Goal: Information Seeking & Learning: Learn about a topic

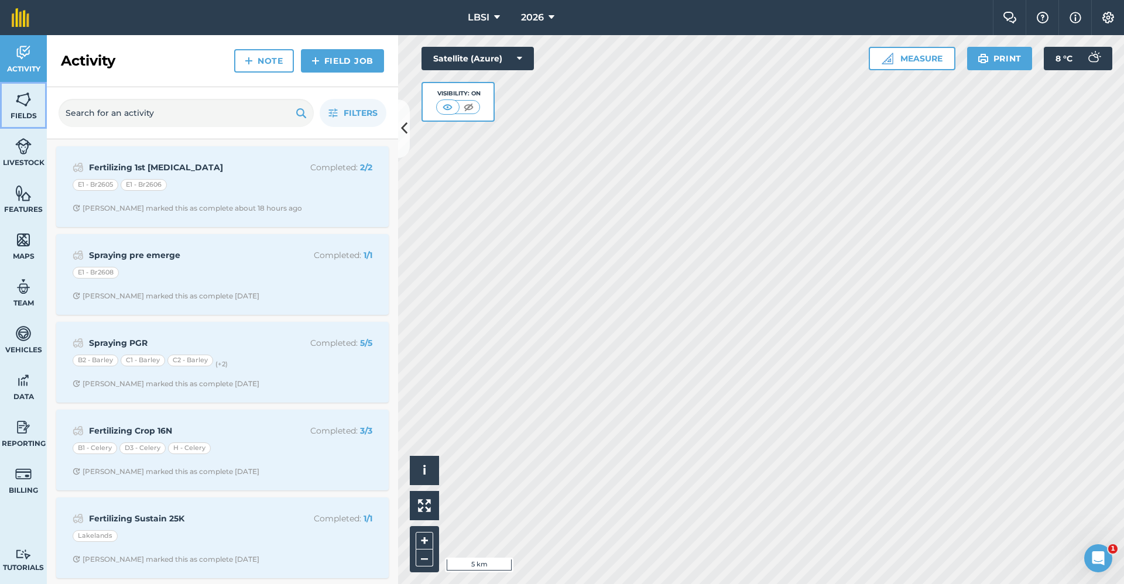
click at [20, 105] on img at bounding box center [23, 100] width 16 height 18
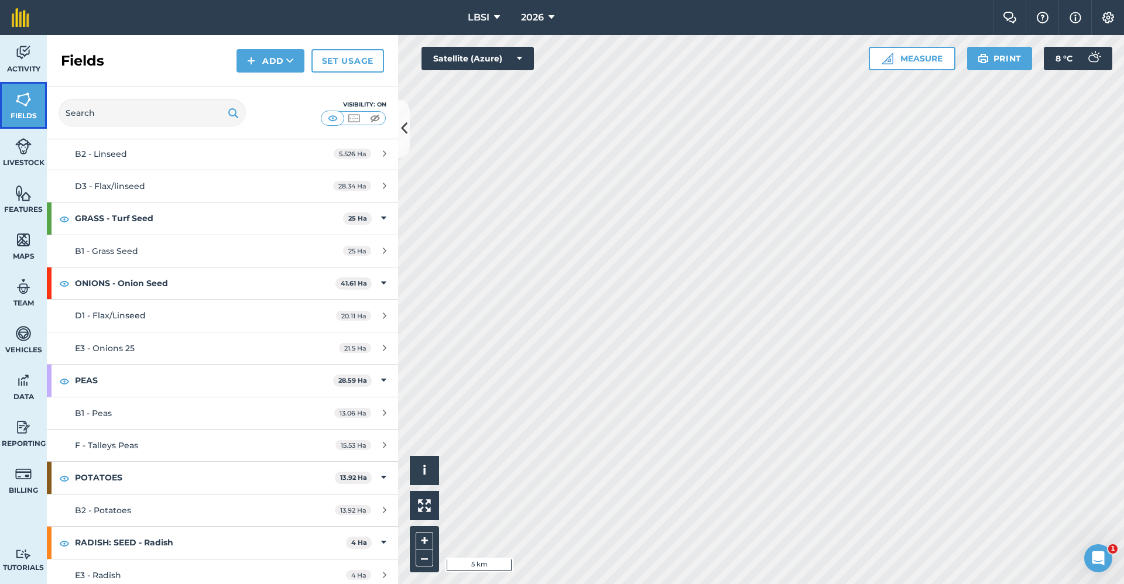
scroll to position [1464, 0]
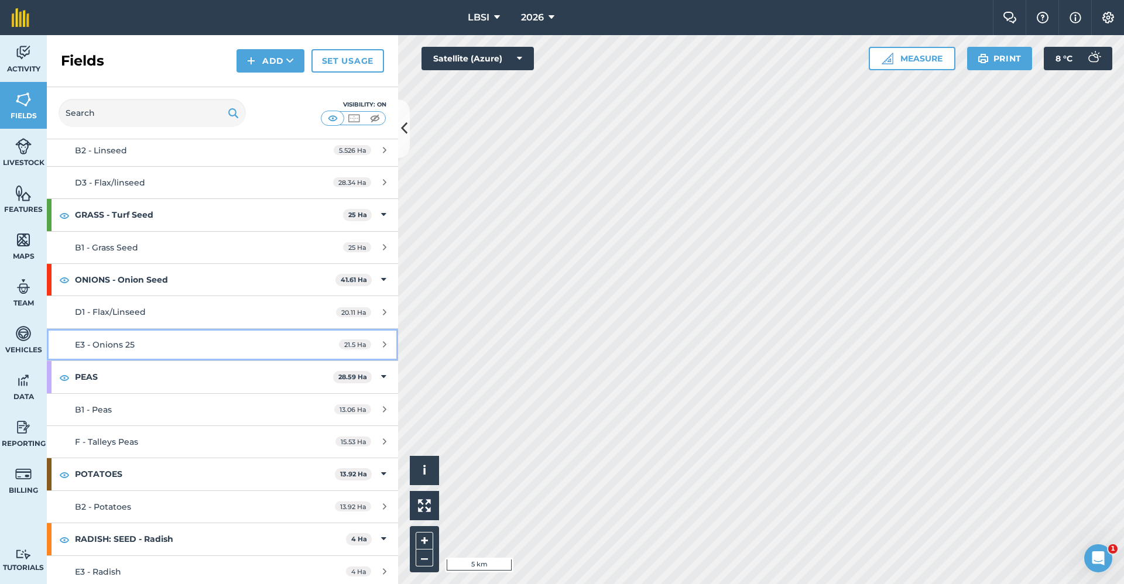
click at [117, 340] on span "E3 - Onions 25" at bounding box center [105, 345] width 60 height 11
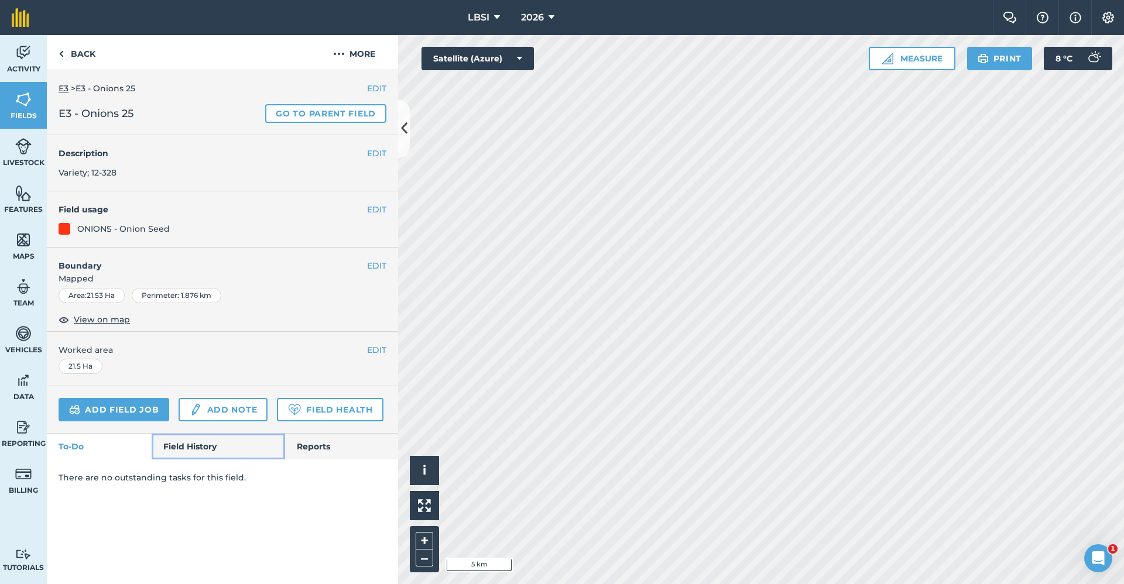
click at [200, 443] on link "Field History" at bounding box center [218, 447] width 133 height 26
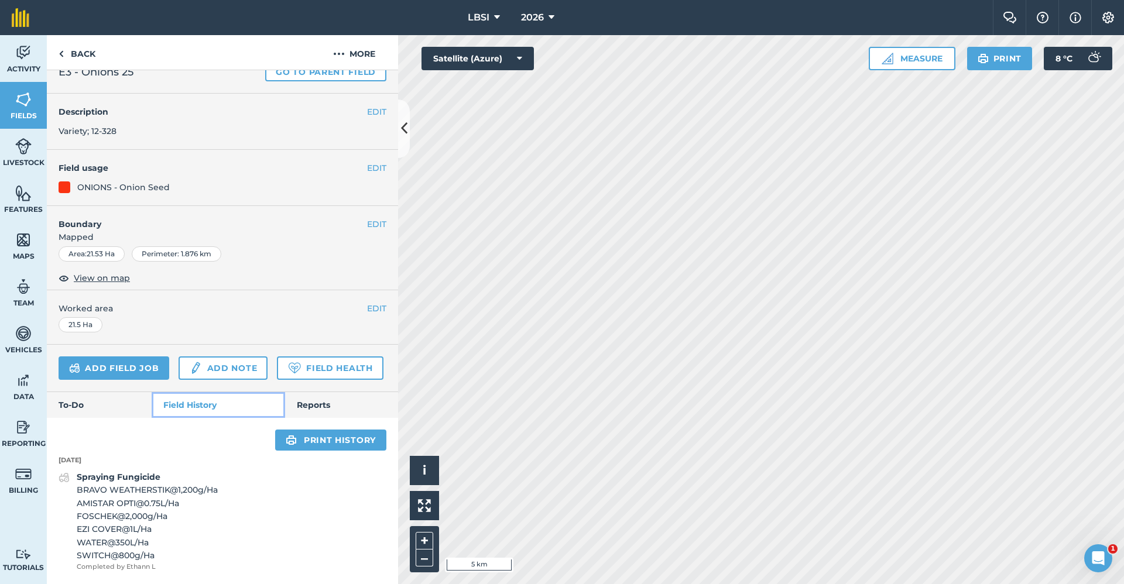
scroll to position [74, 0]
click at [551, 16] on icon at bounding box center [552, 18] width 6 height 14
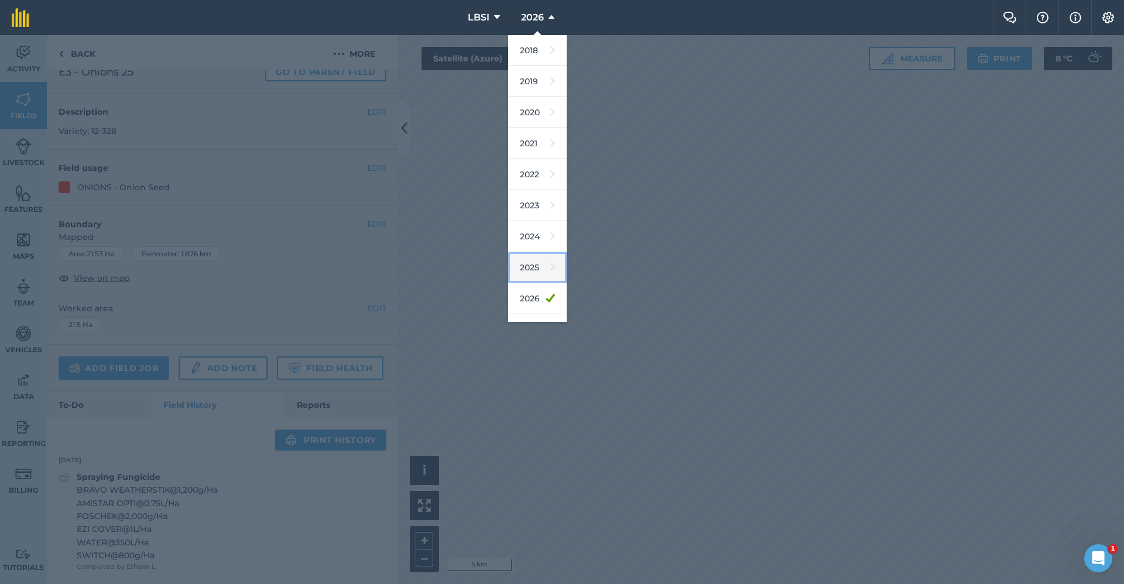
click at [550, 266] on icon at bounding box center [552, 267] width 5 height 16
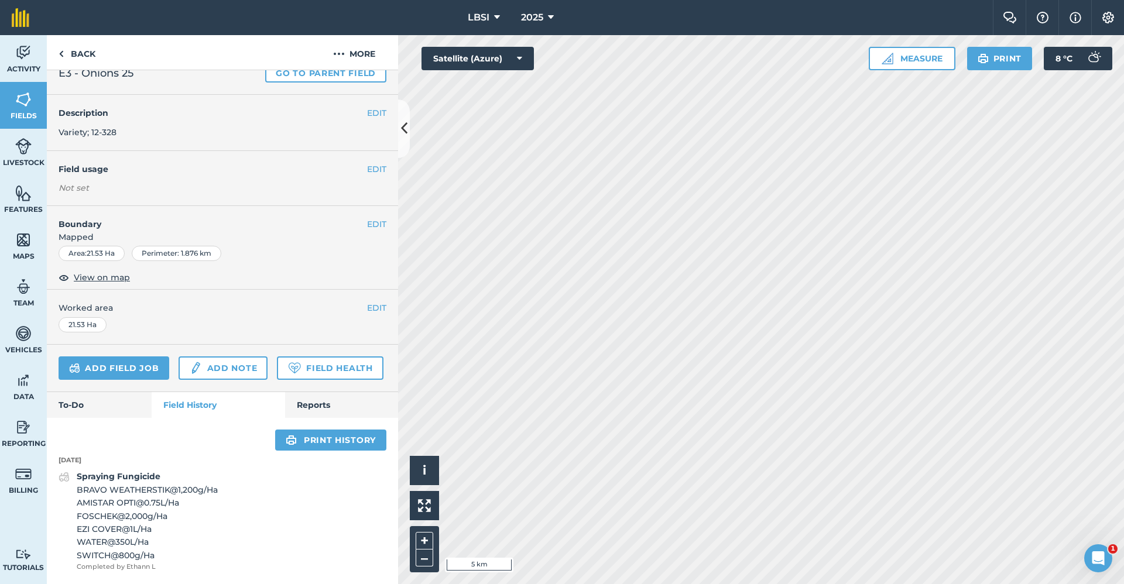
scroll to position [73, 0]
click at [32, 108] on link "Fields" at bounding box center [23, 105] width 47 height 47
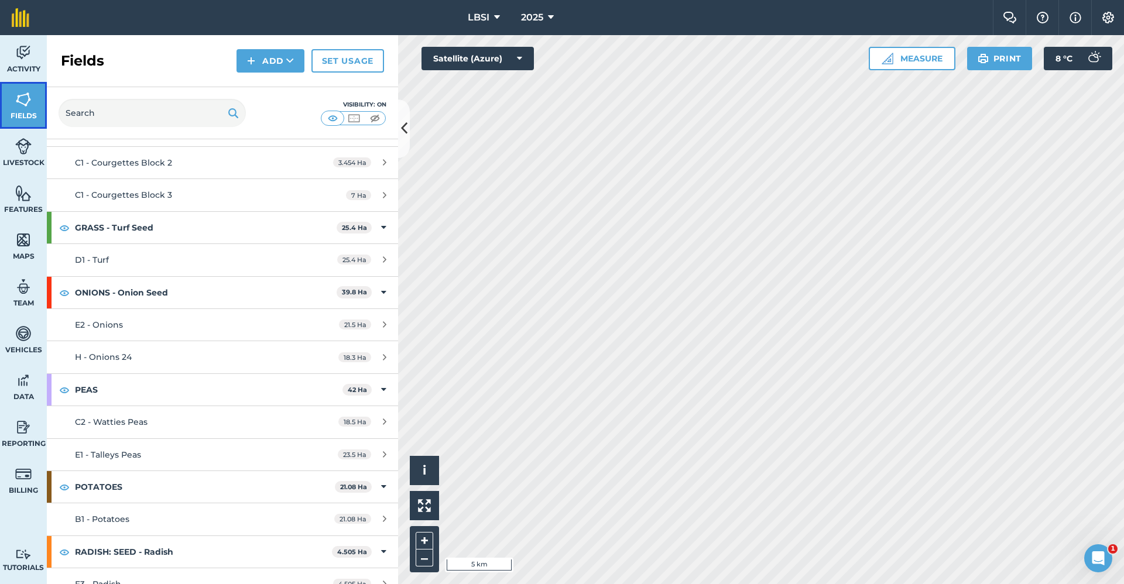
scroll to position [3864, 0]
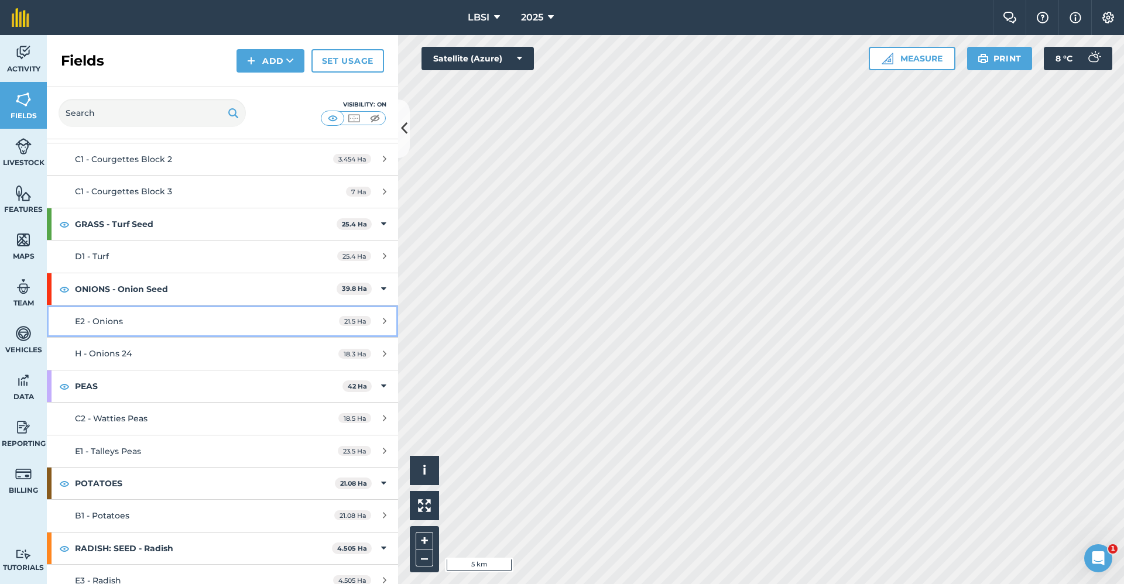
click at [183, 327] on div "E2 - Onions" at bounding box center [185, 321] width 220 height 13
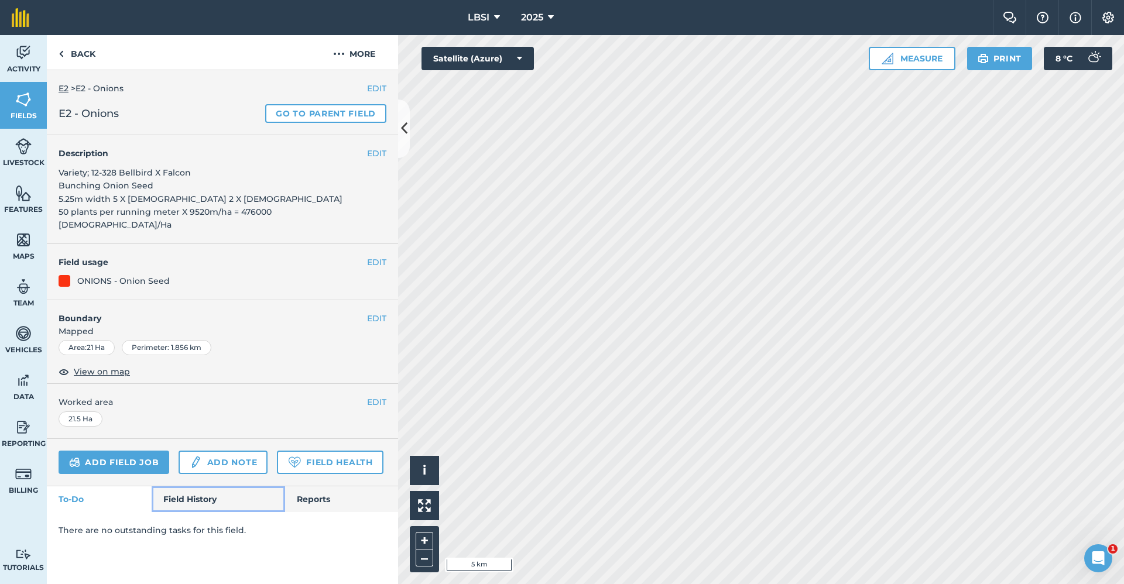
click at [190, 489] on link "Field History" at bounding box center [218, 499] width 133 height 26
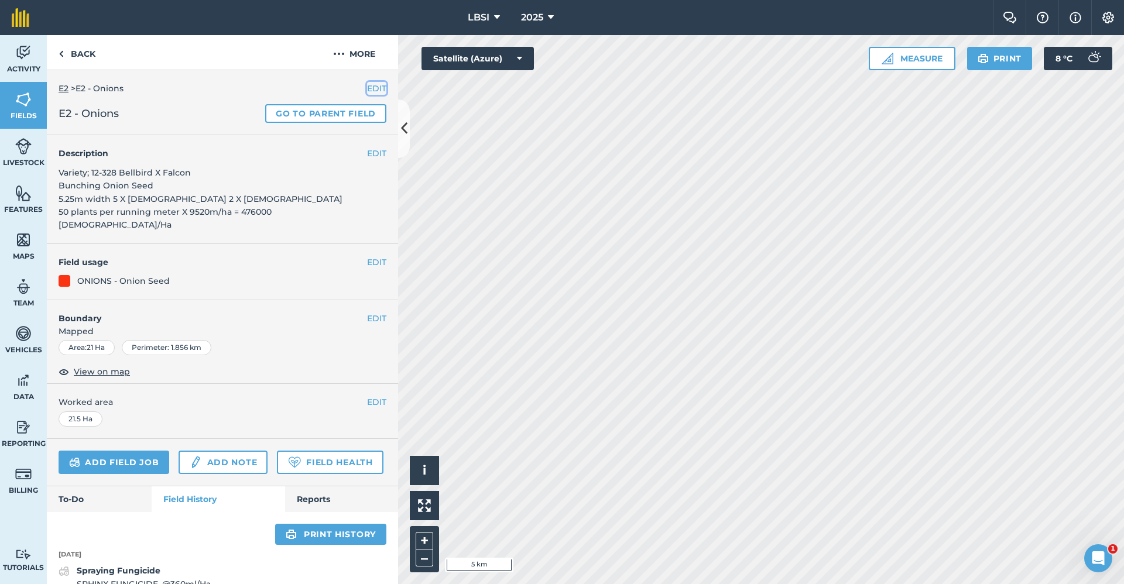
click at [367, 90] on button "EDIT" at bounding box center [376, 88] width 19 height 13
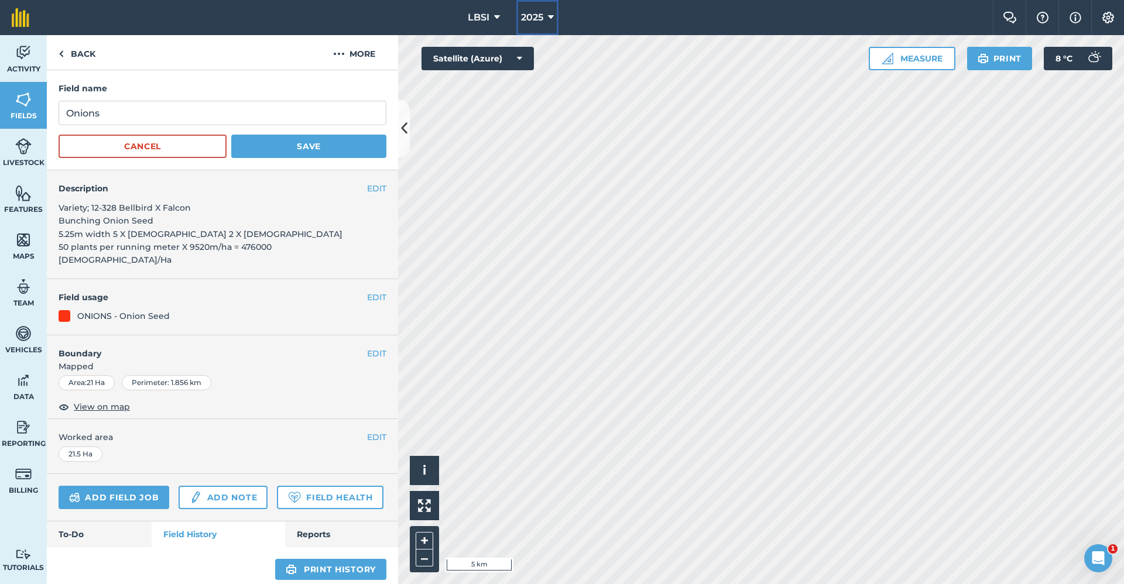
click at [547, 13] on button "2025" at bounding box center [537, 17] width 42 height 35
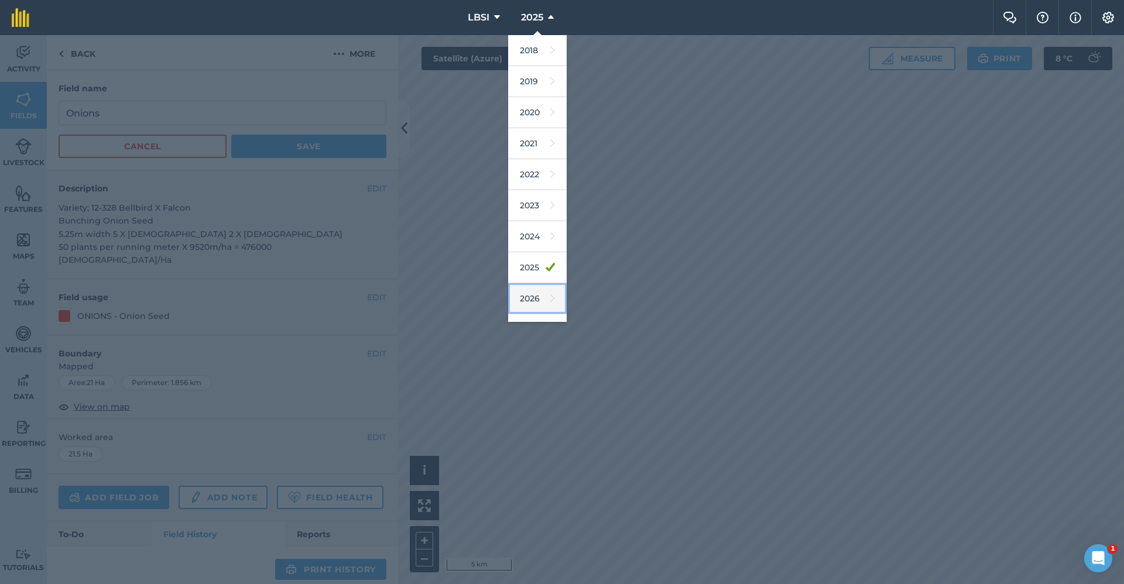
click at [547, 303] on link "2026" at bounding box center [537, 298] width 59 height 31
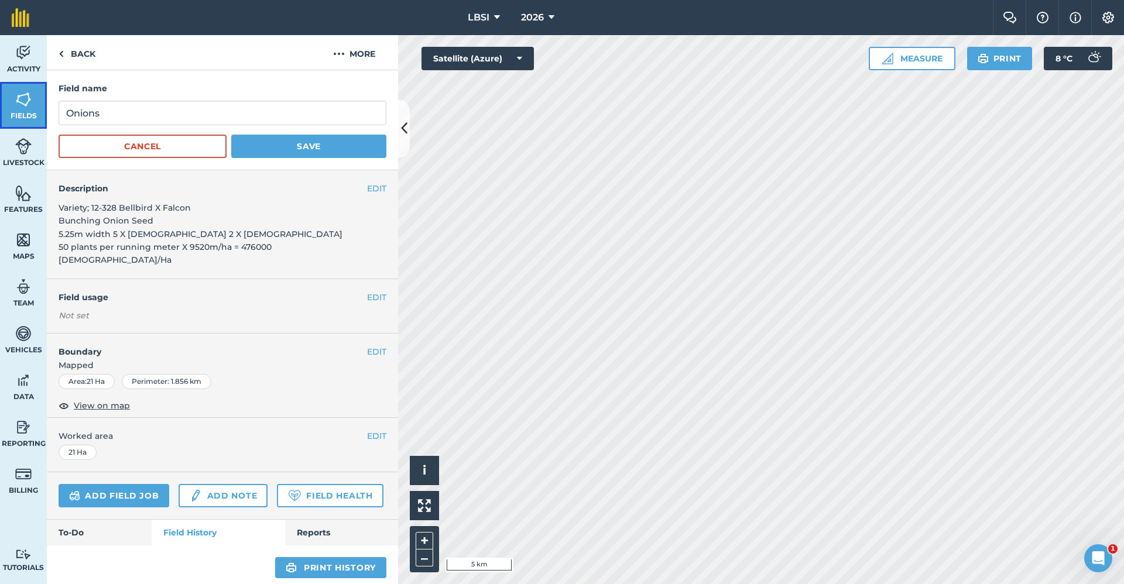
click at [25, 102] on img at bounding box center [23, 100] width 16 height 18
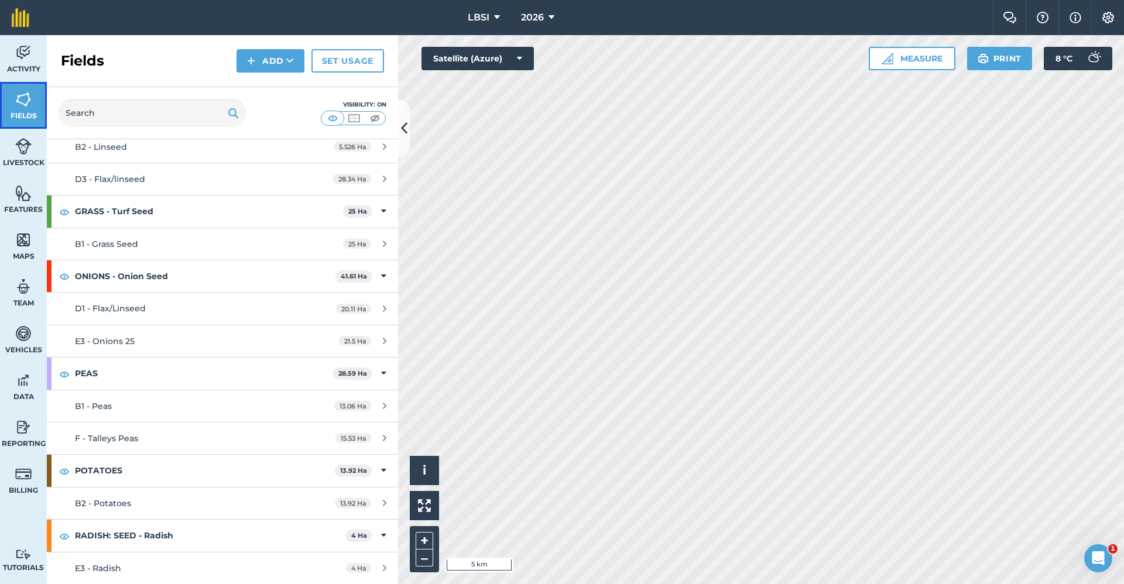
scroll to position [1438, 0]
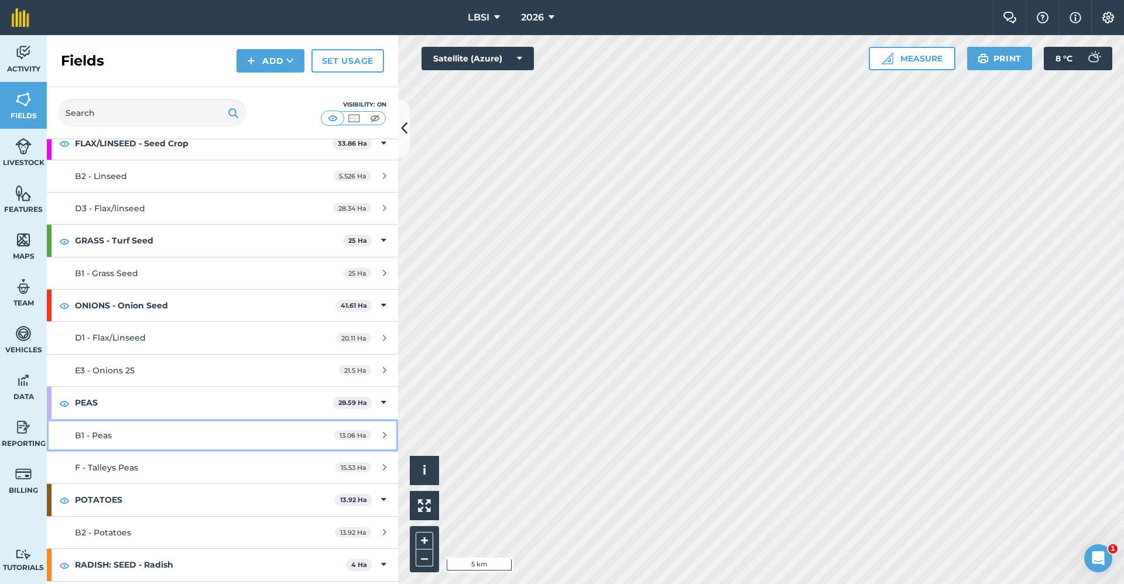
click at [134, 435] on div "B1 - Peas" at bounding box center [185, 435] width 220 height 13
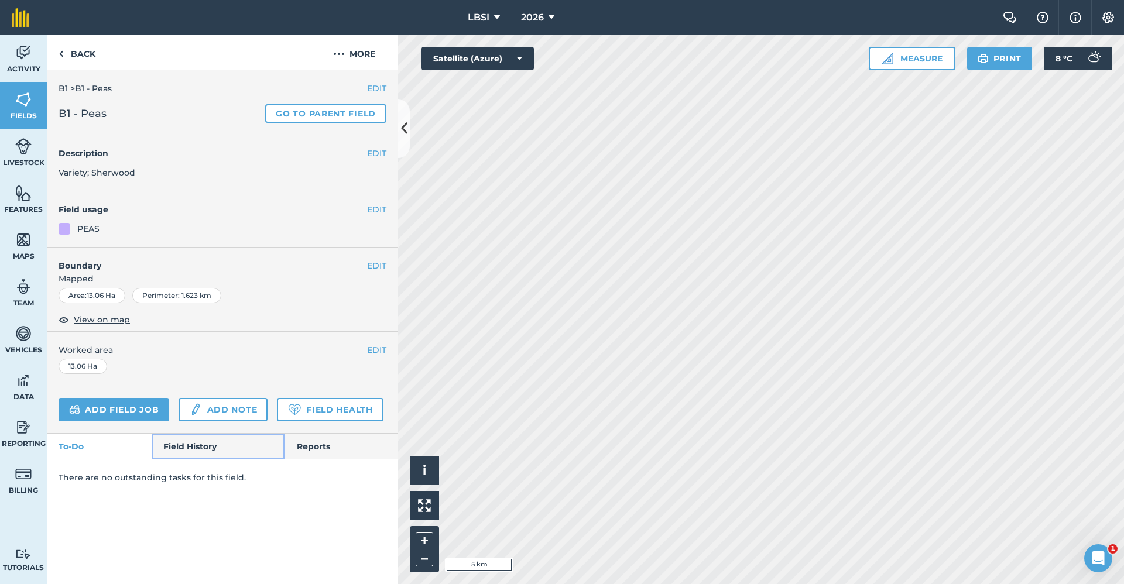
click at [198, 444] on link "Field History" at bounding box center [218, 447] width 133 height 26
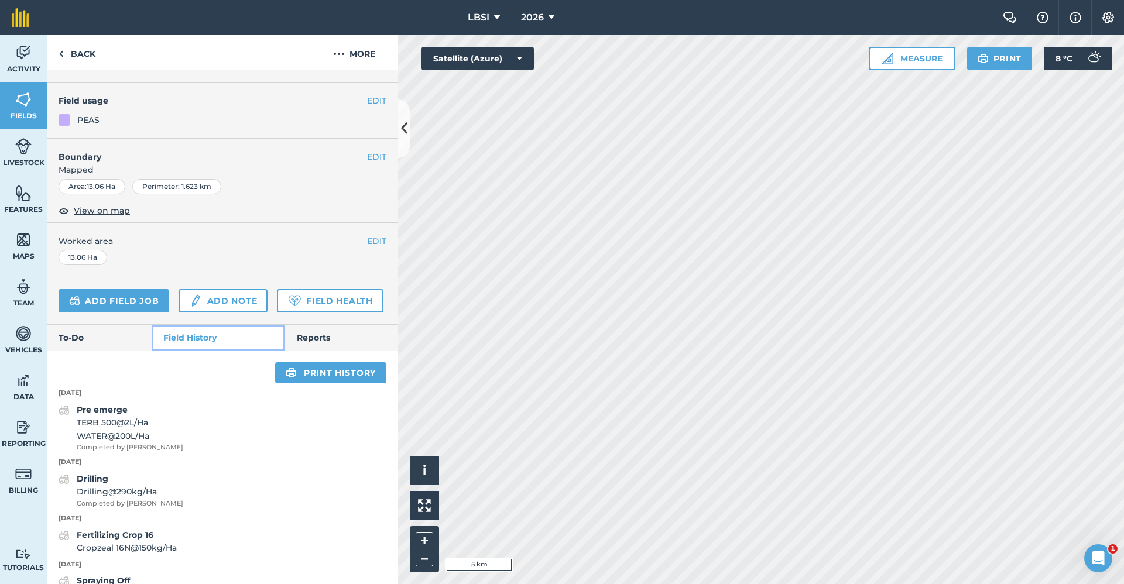
scroll to position [176, 0]
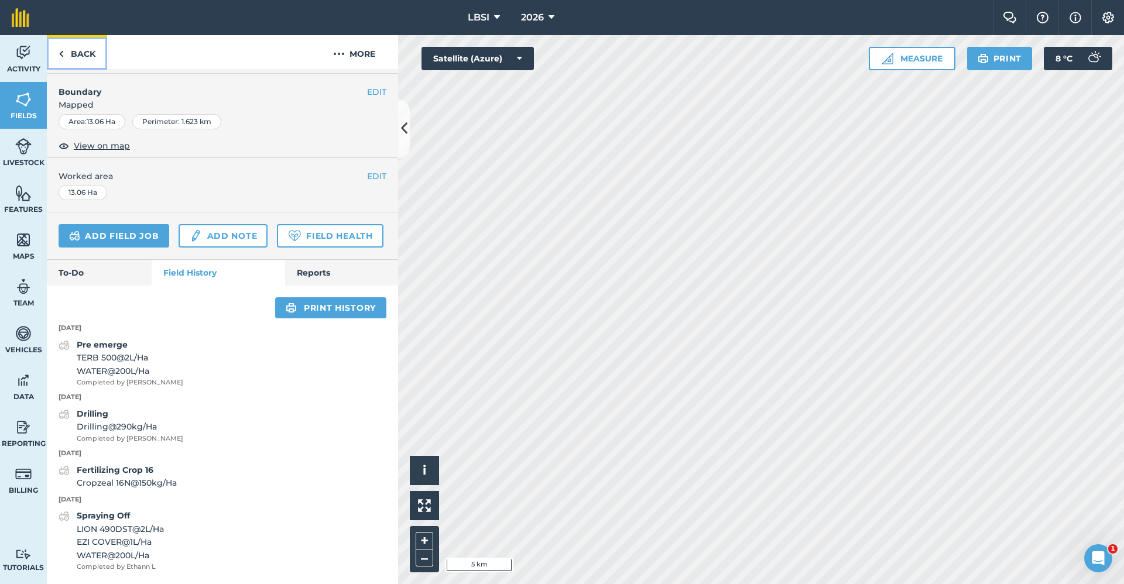
click at [61, 53] on img at bounding box center [61, 54] width 5 height 14
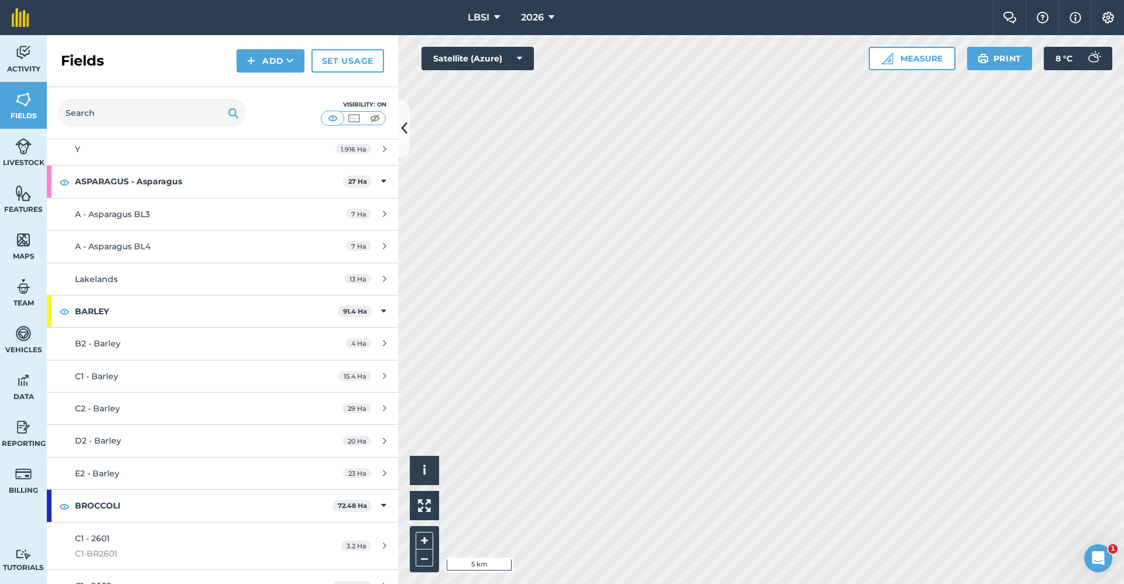
scroll to position [220, 0]
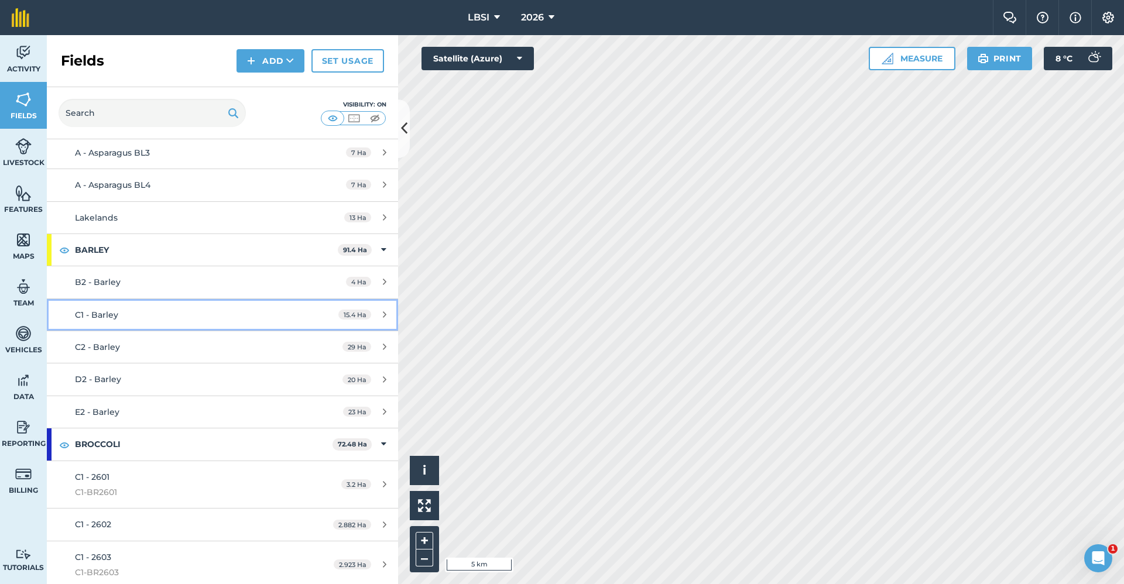
click at [169, 316] on div "C1 - Barley" at bounding box center [185, 315] width 220 height 13
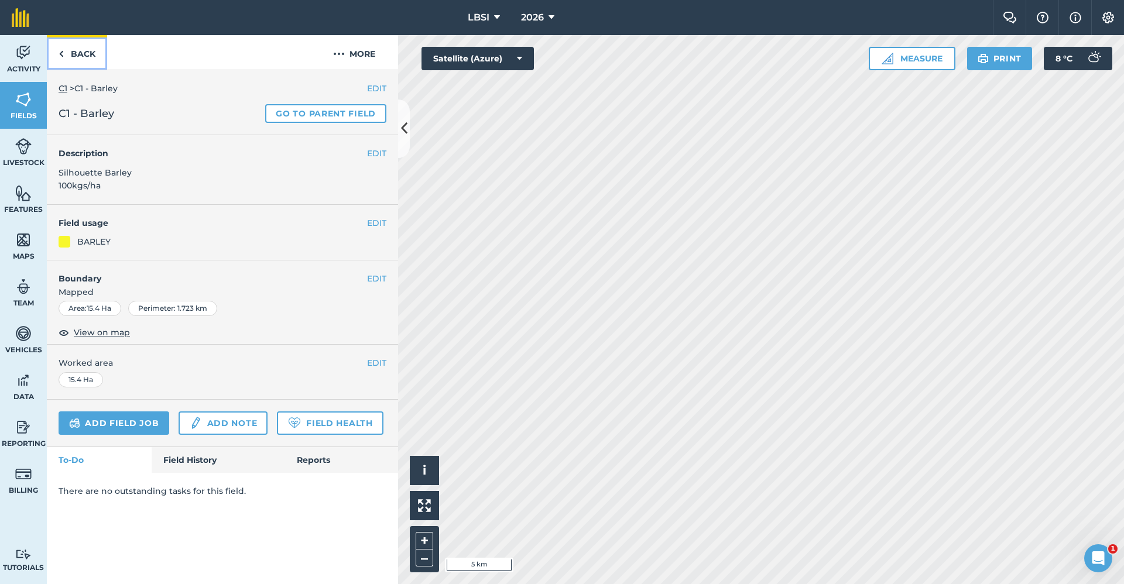
click at [81, 51] on link "Back" at bounding box center [77, 52] width 60 height 35
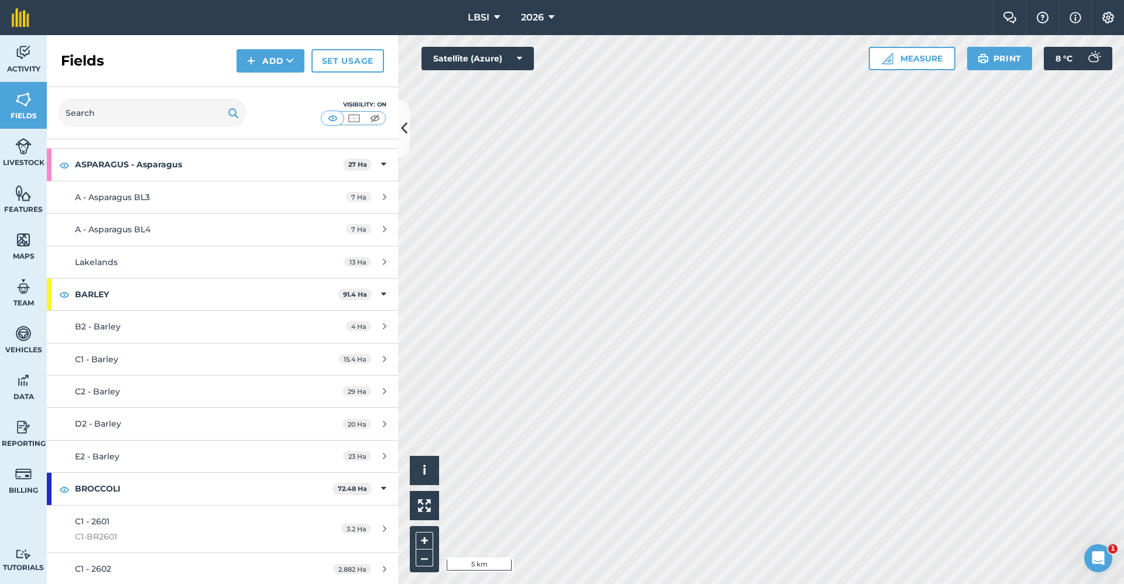
scroll to position [176, 0]
click at [165, 382] on link "C2 - Barley 29 Ha" at bounding box center [222, 391] width 351 height 32
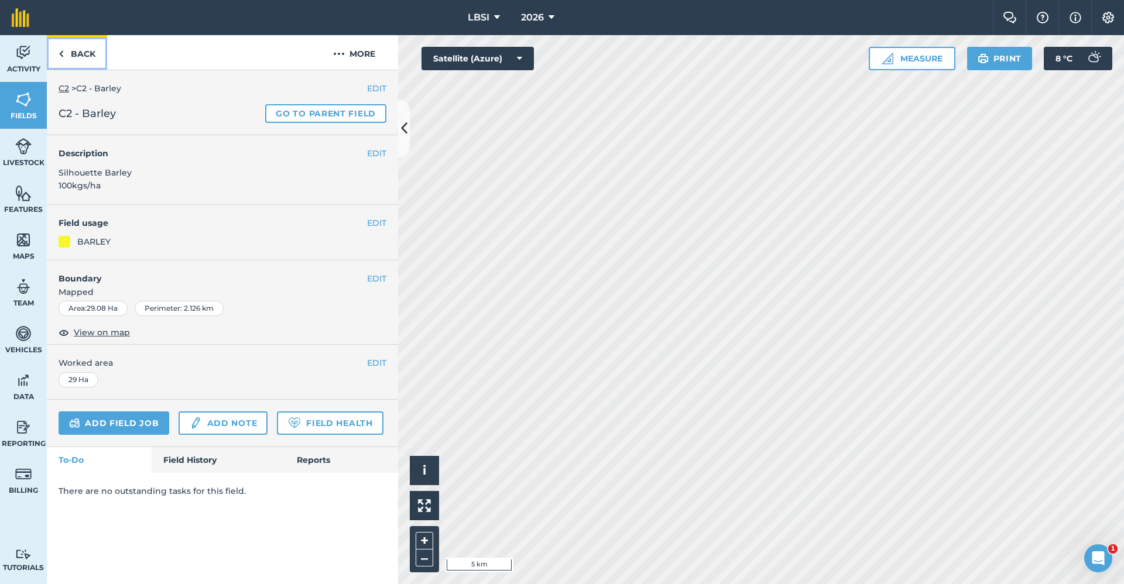
click at [77, 57] on link "Back" at bounding box center [77, 52] width 60 height 35
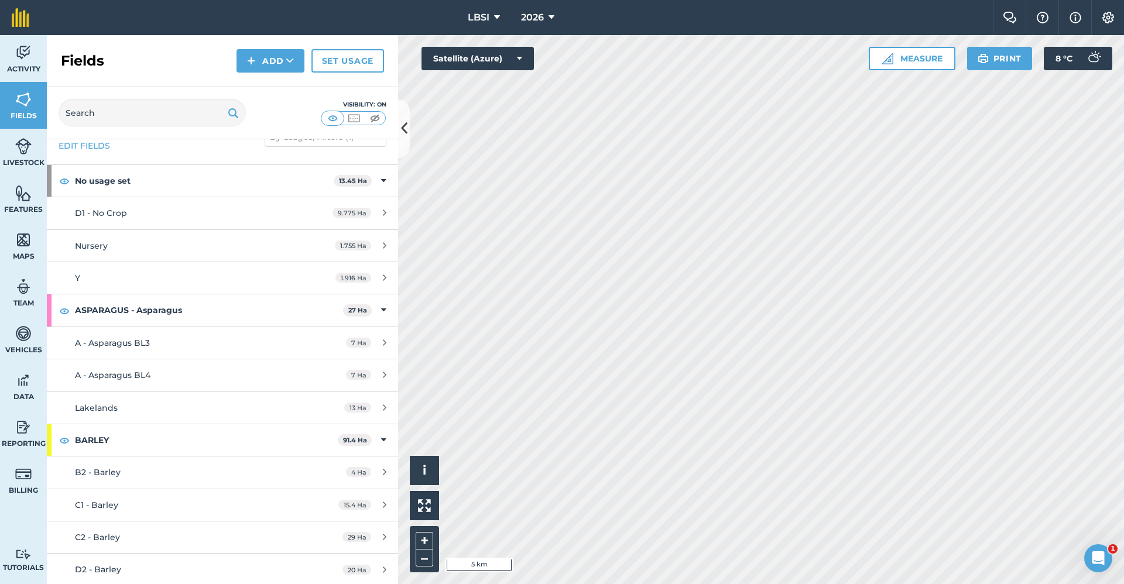
scroll to position [59, 0]
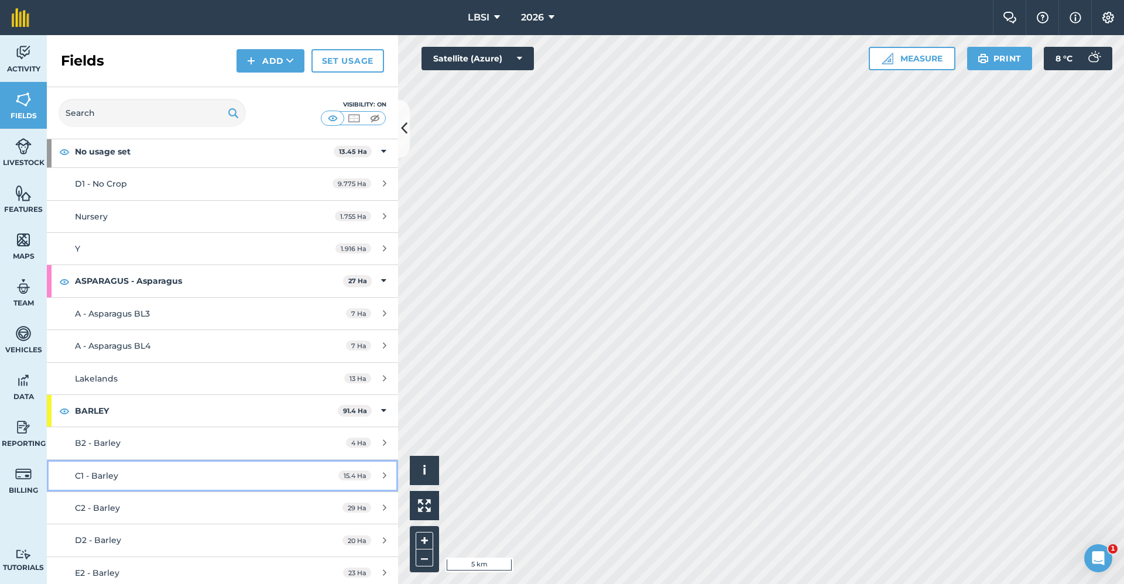
click at [121, 481] on div "C1 - Barley" at bounding box center [185, 476] width 220 height 13
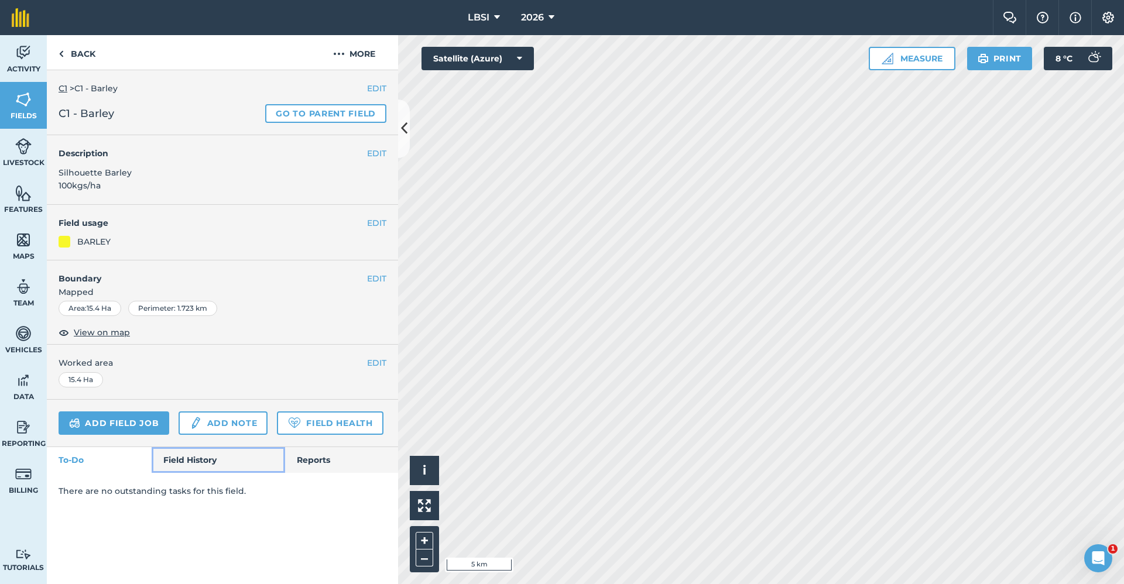
click at [198, 460] on link "Field History" at bounding box center [218, 460] width 133 height 26
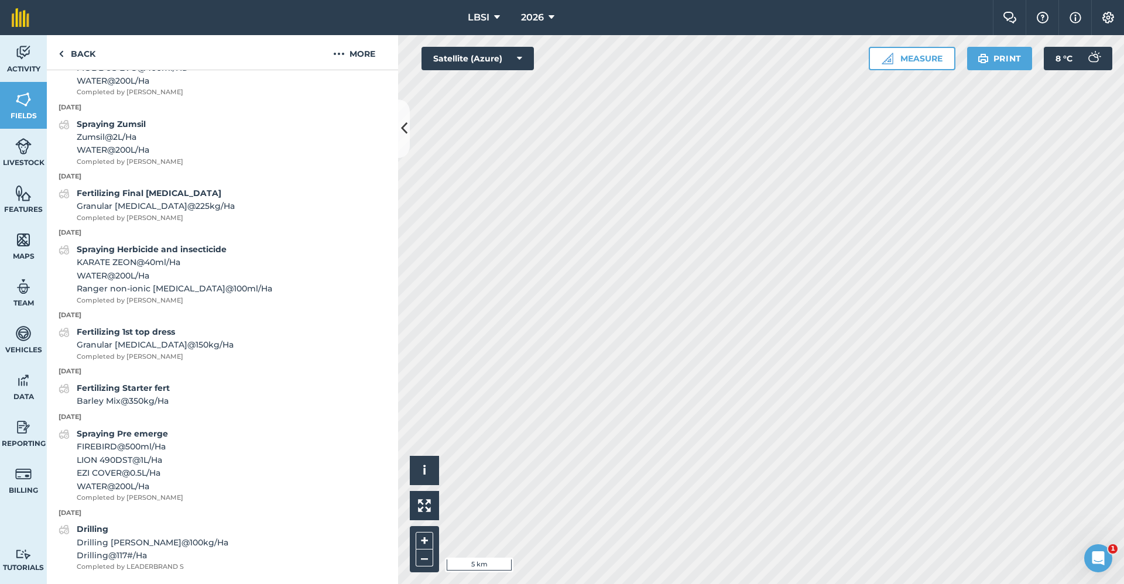
scroll to position [549, 0]
click at [78, 50] on link "Back" at bounding box center [77, 52] width 60 height 35
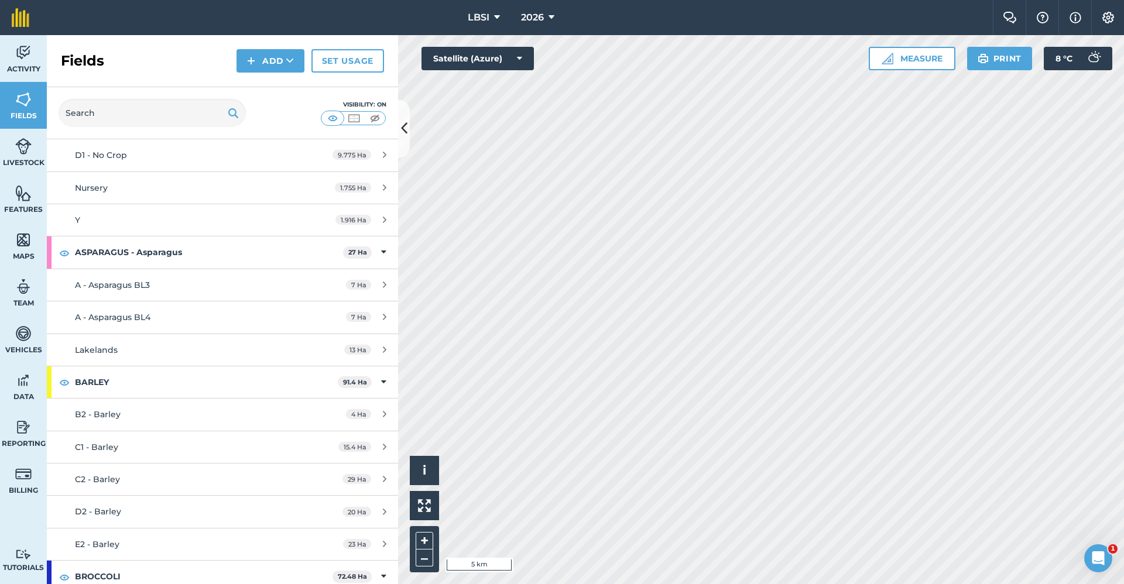
scroll to position [88, 0]
click at [108, 479] on span "C2 - Barley" at bounding box center [97, 479] width 45 height 11
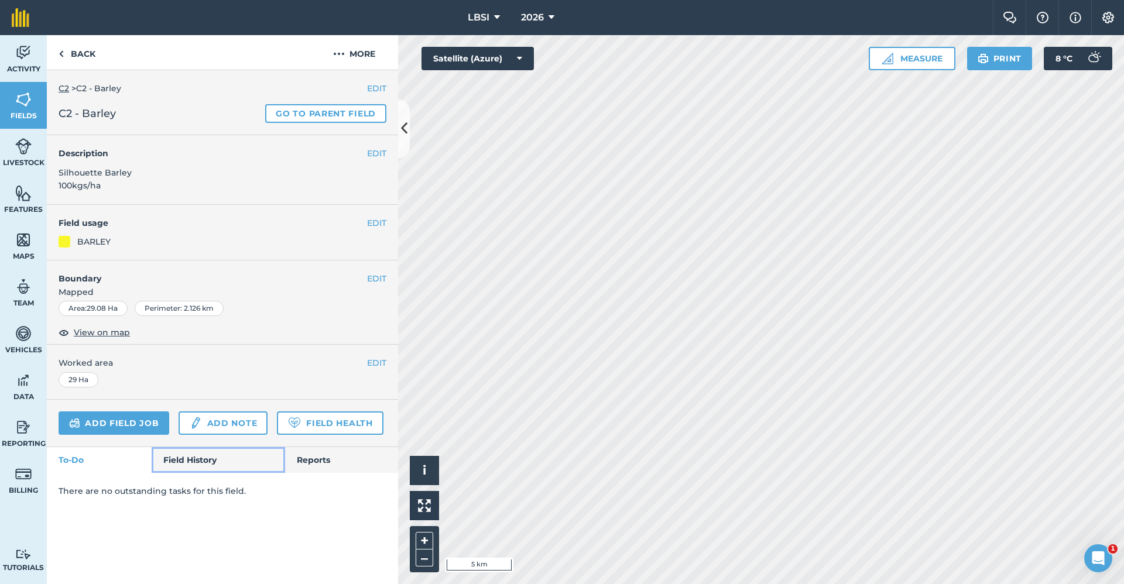
click at [177, 464] on link "Field History" at bounding box center [218, 460] width 133 height 26
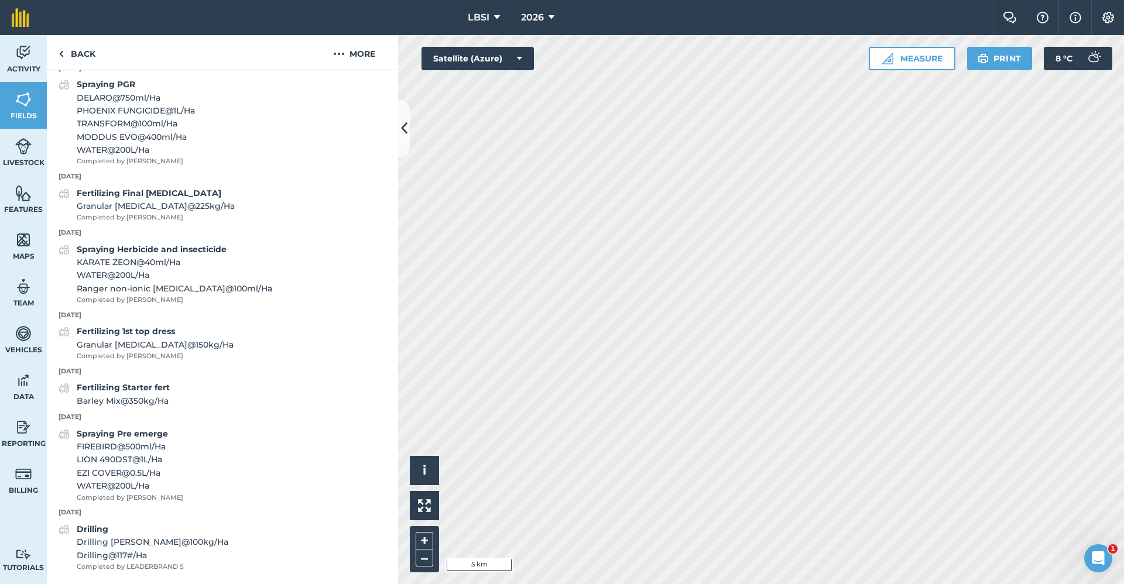
scroll to position [480, 0]
click at [89, 56] on link "Back" at bounding box center [77, 52] width 60 height 35
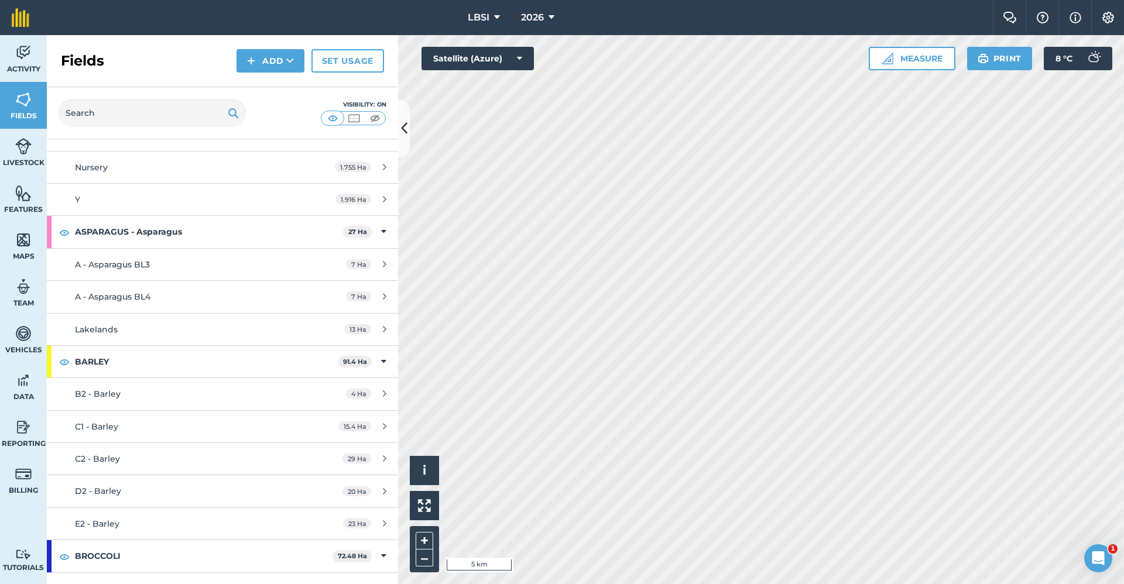
scroll to position [117, 0]
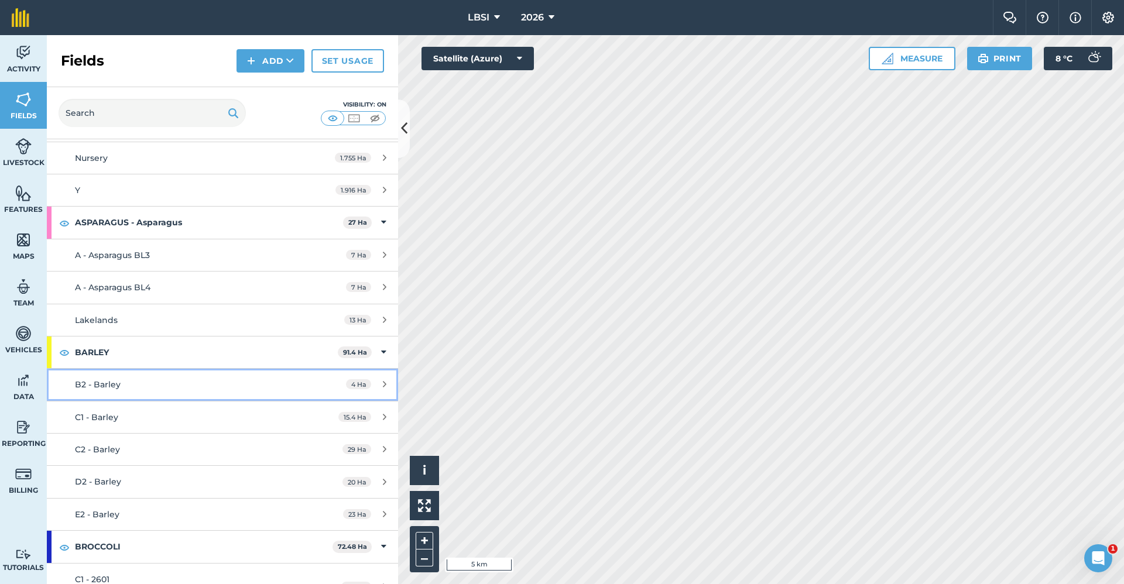
click at [113, 385] on span "B2 - Barley" at bounding box center [98, 384] width 46 height 11
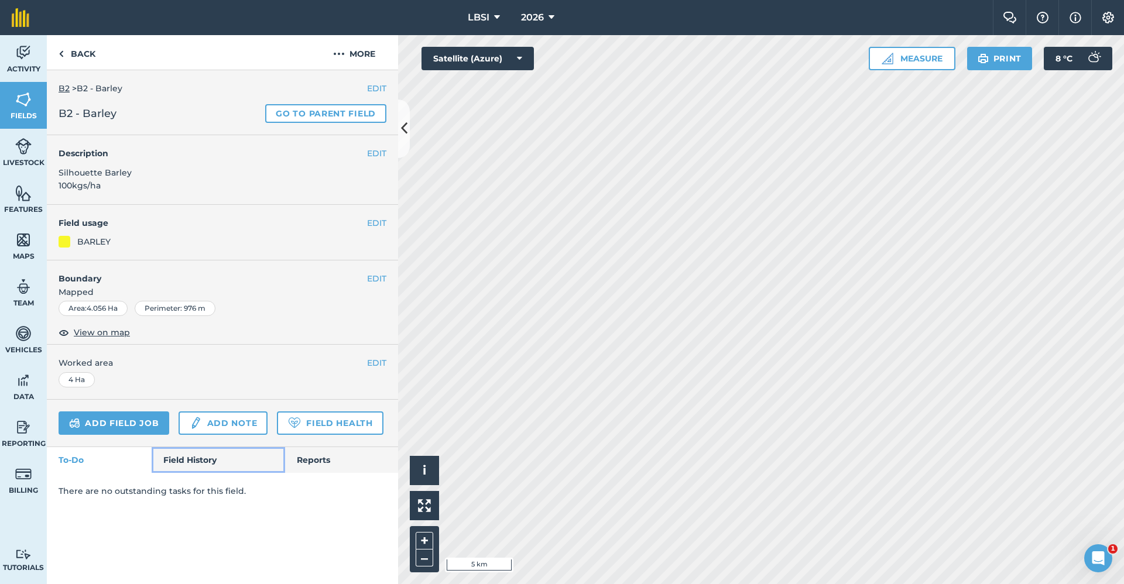
click at [173, 459] on link "Field History" at bounding box center [218, 460] width 133 height 26
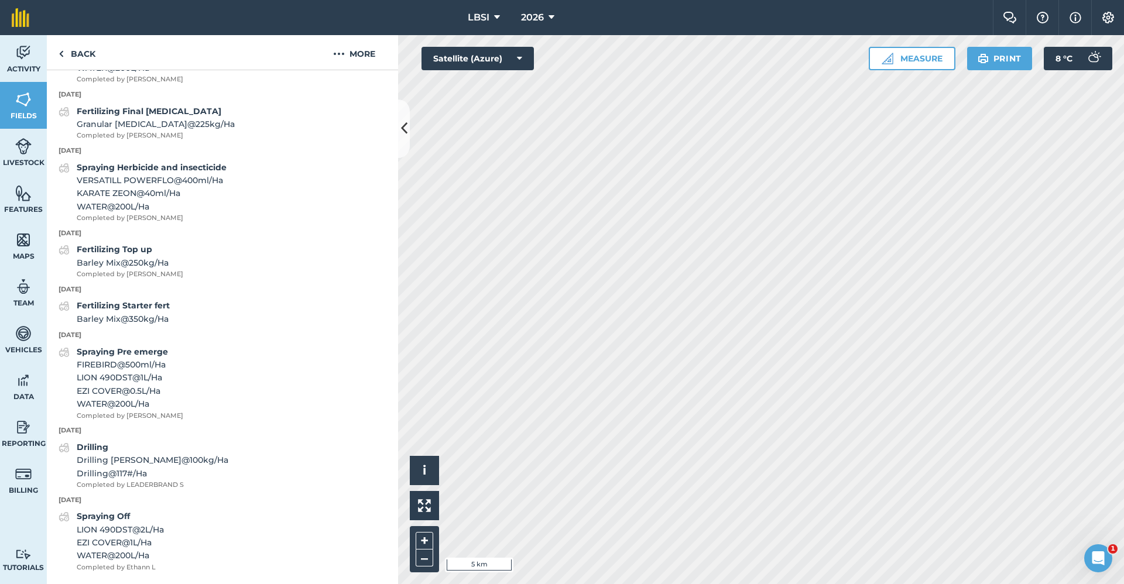
scroll to position [562, 0]
click at [86, 58] on link "Back" at bounding box center [77, 52] width 60 height 35
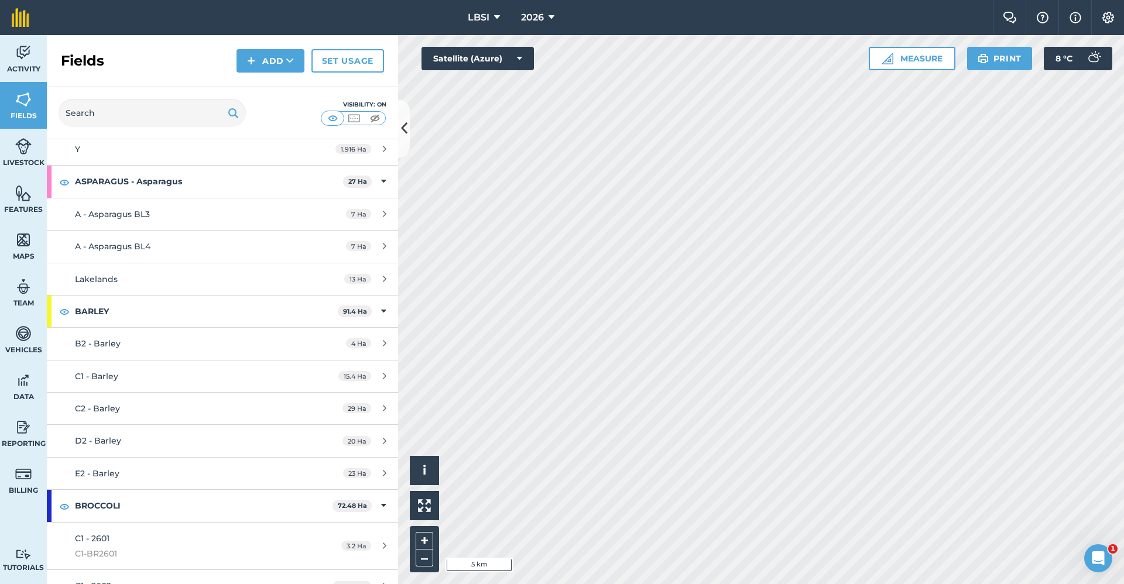
scroll to position [161, 0]
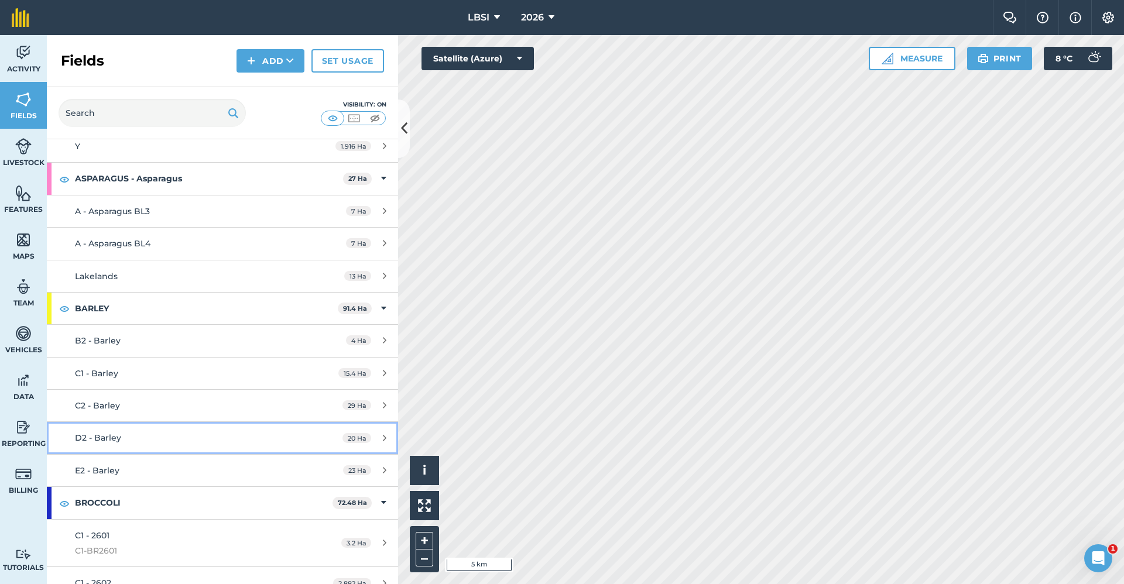
click at [149, 437] on div "D2 - Barley" at bounding box center [185, 437] width 220 height 13
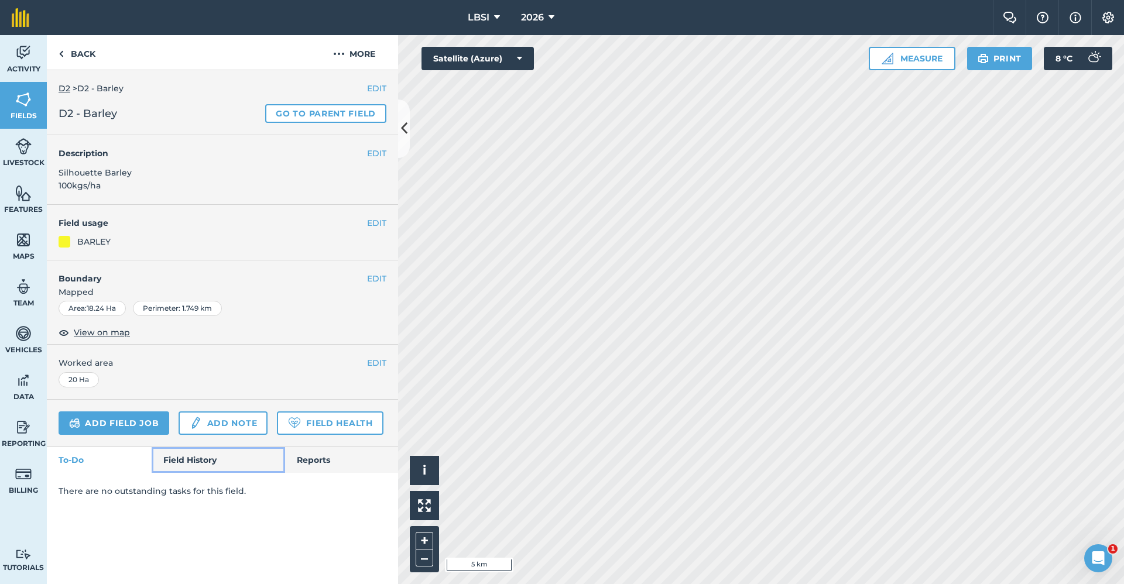
click at [191, 470] on link "Field History" at bounding box center [218, 460] width 133 height 26
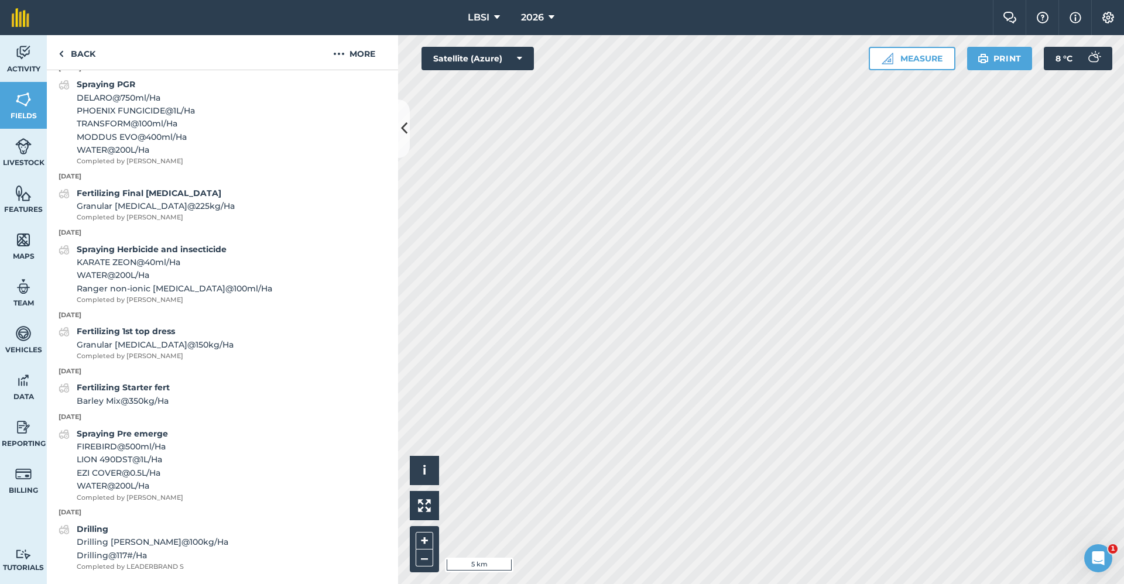
scroll to position [480, 0]
click at [88, 58] on link "Back" at bounding box center [77, 52] width 60 height 35
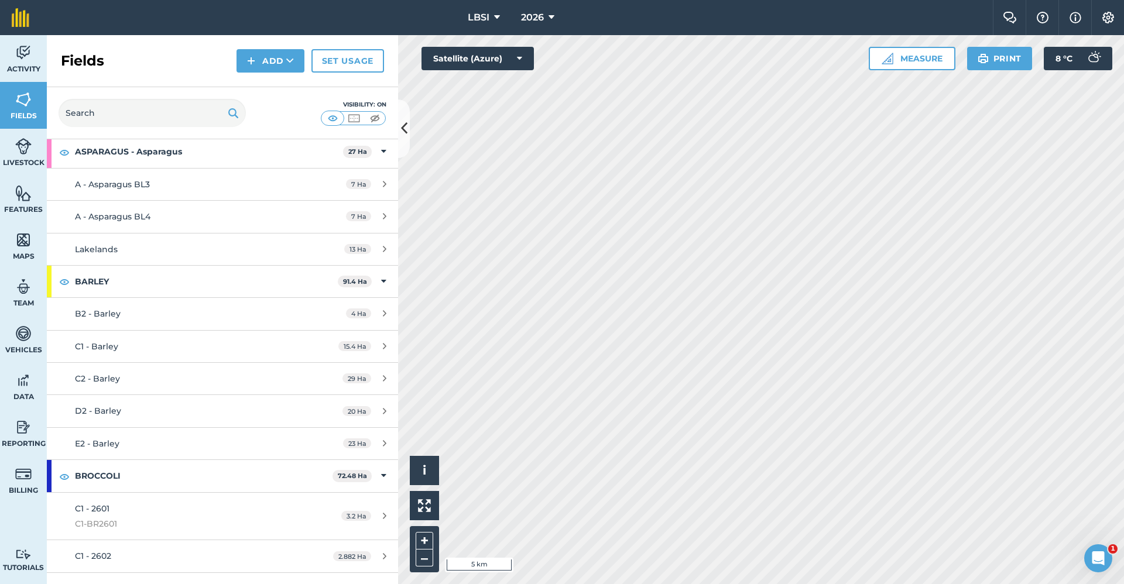
scroll to position [190, 0]
click at [150, 441] on div "E2 - Barley" at bounding box center [185, 441] width 220 height 13
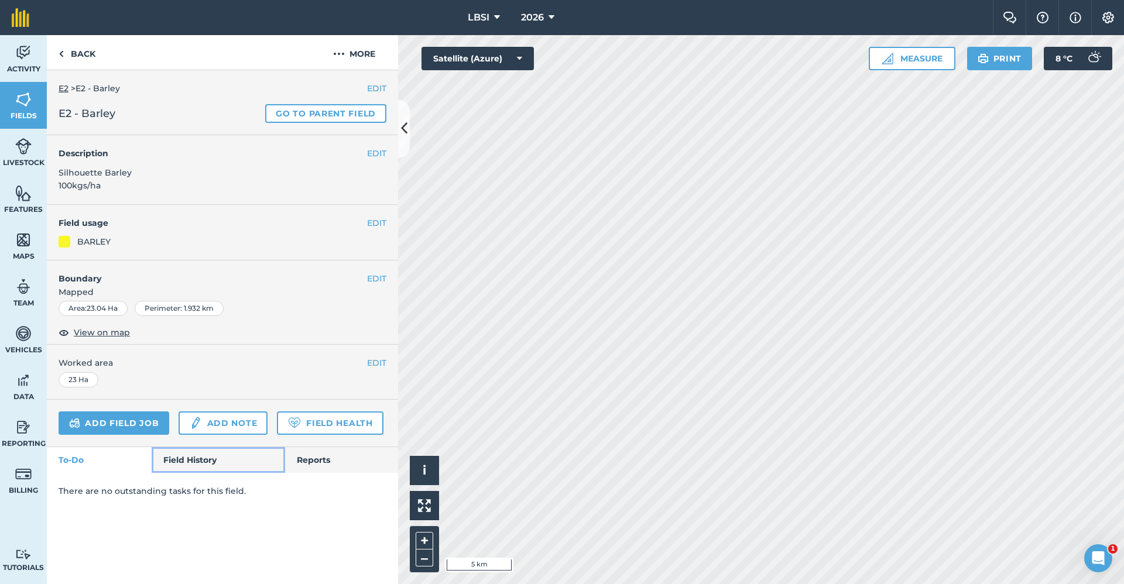
click at [195, 465] on link "Field History" at bounding box center [218, 460] width 133 height 26
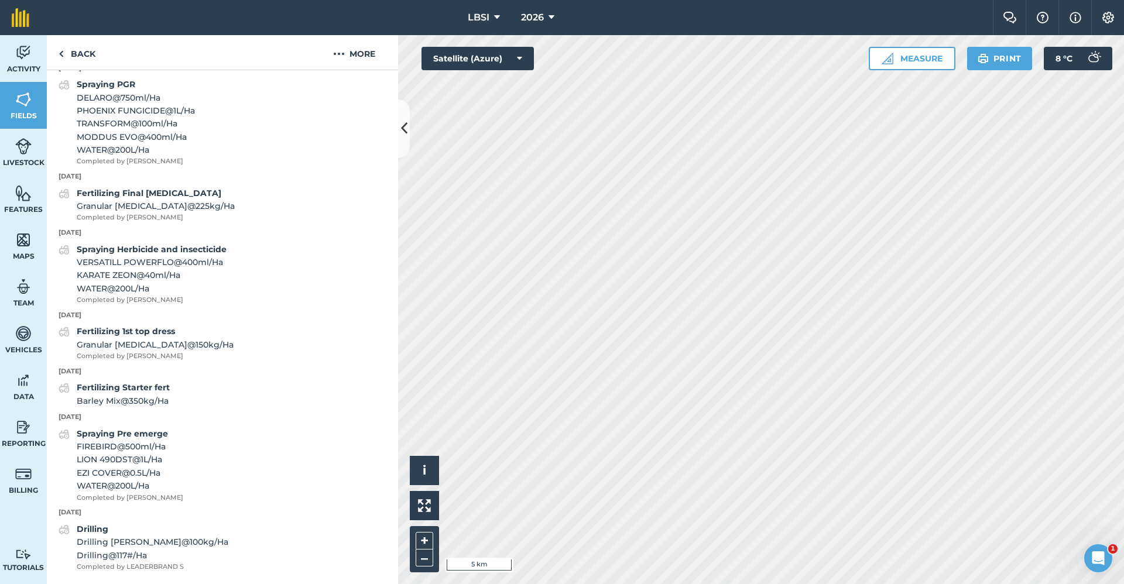
scroll to position [480, 0]
click at [70, 56] on link "Back" at bounding box center [77, 52] width 60 height 35
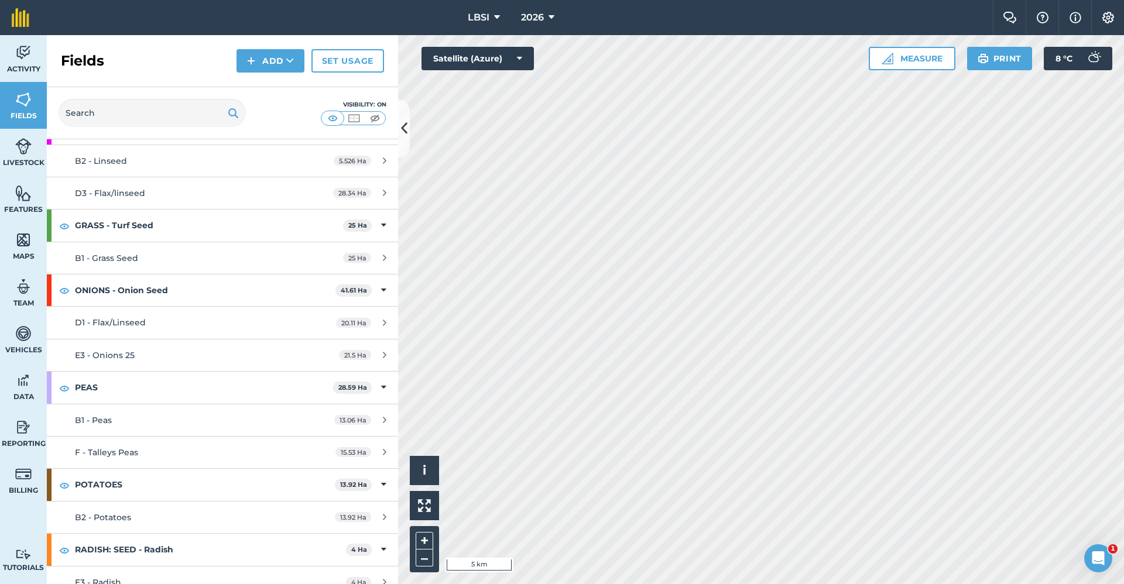
scroll to position [1467, 0]
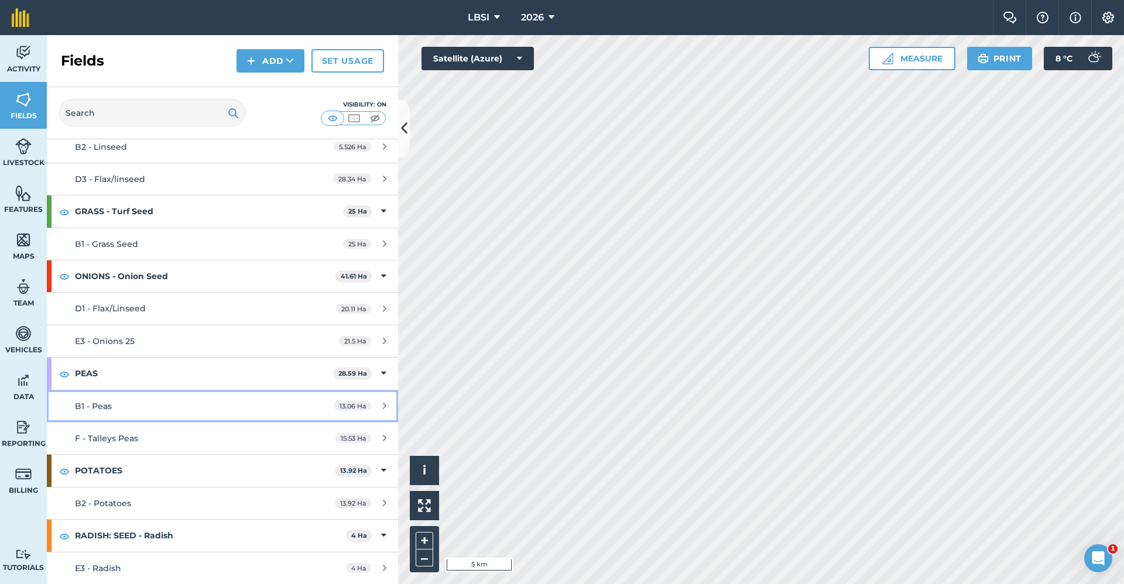
click at [154, 407] on div "B1 - Peas" at bounding box center [185, 406] width 220 height 13
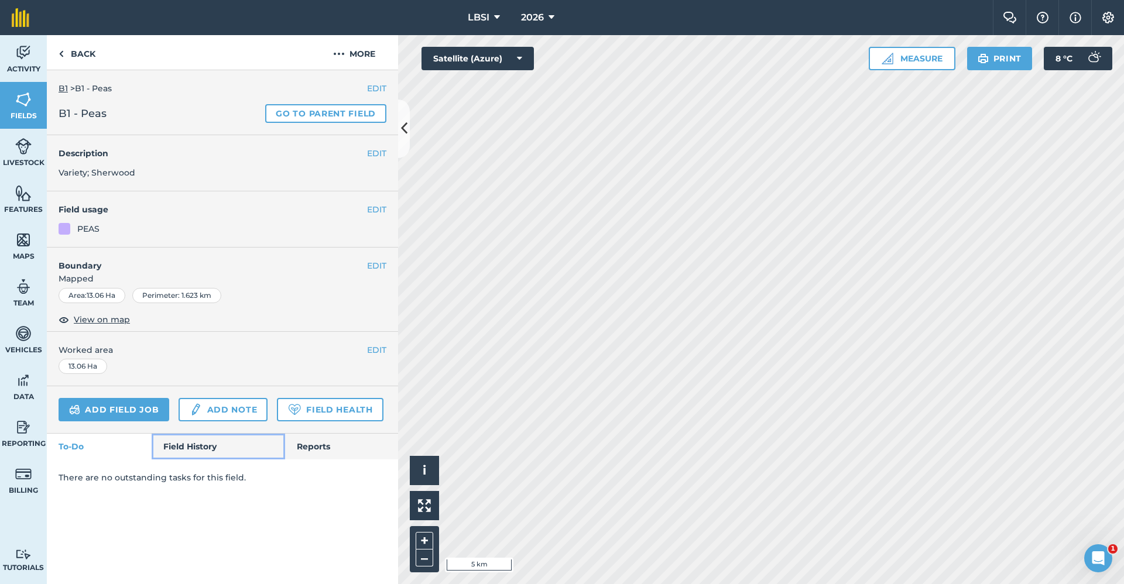
click at [194, 445] on link "Field History" at bounding box center [218, 447] width 133 height 26
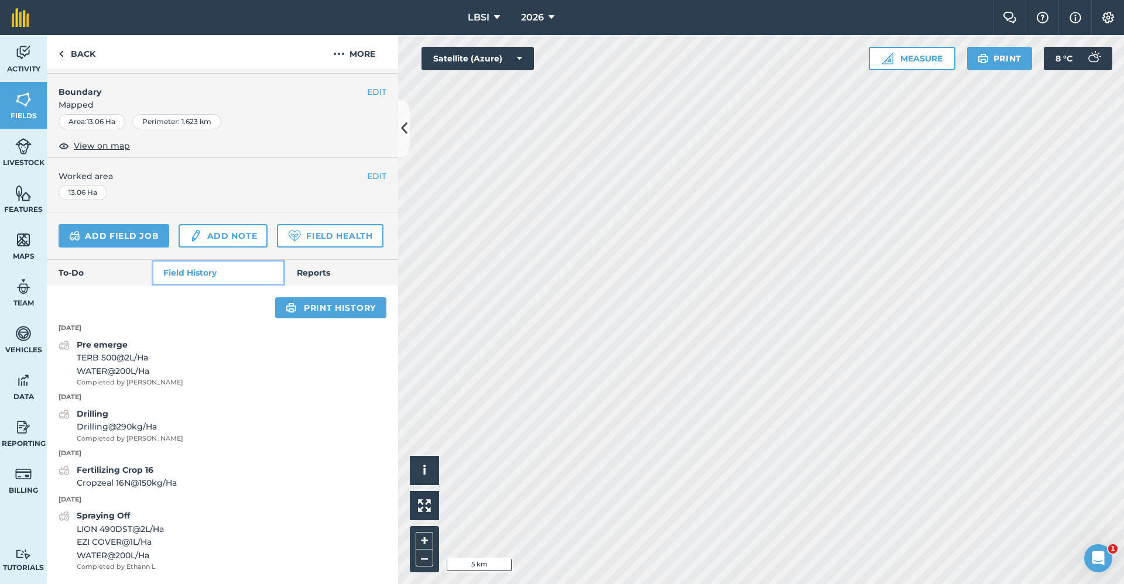
scroll to position [207, 0]
